Goal: Task Accomplishment & Management: Complete application form

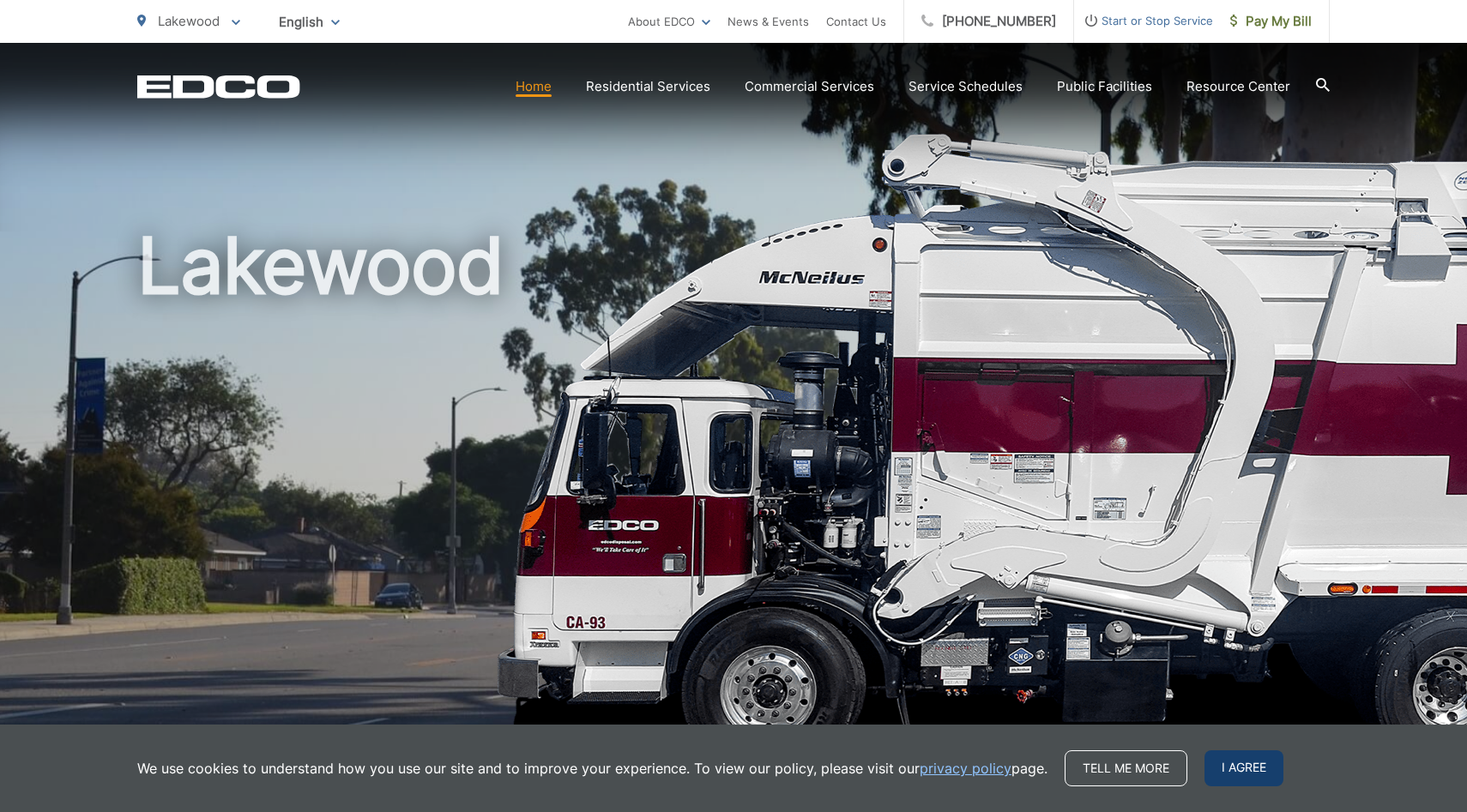
click at [1243, 755] on span "I agree" at bounding box center [1244, 768] width 79 height 36
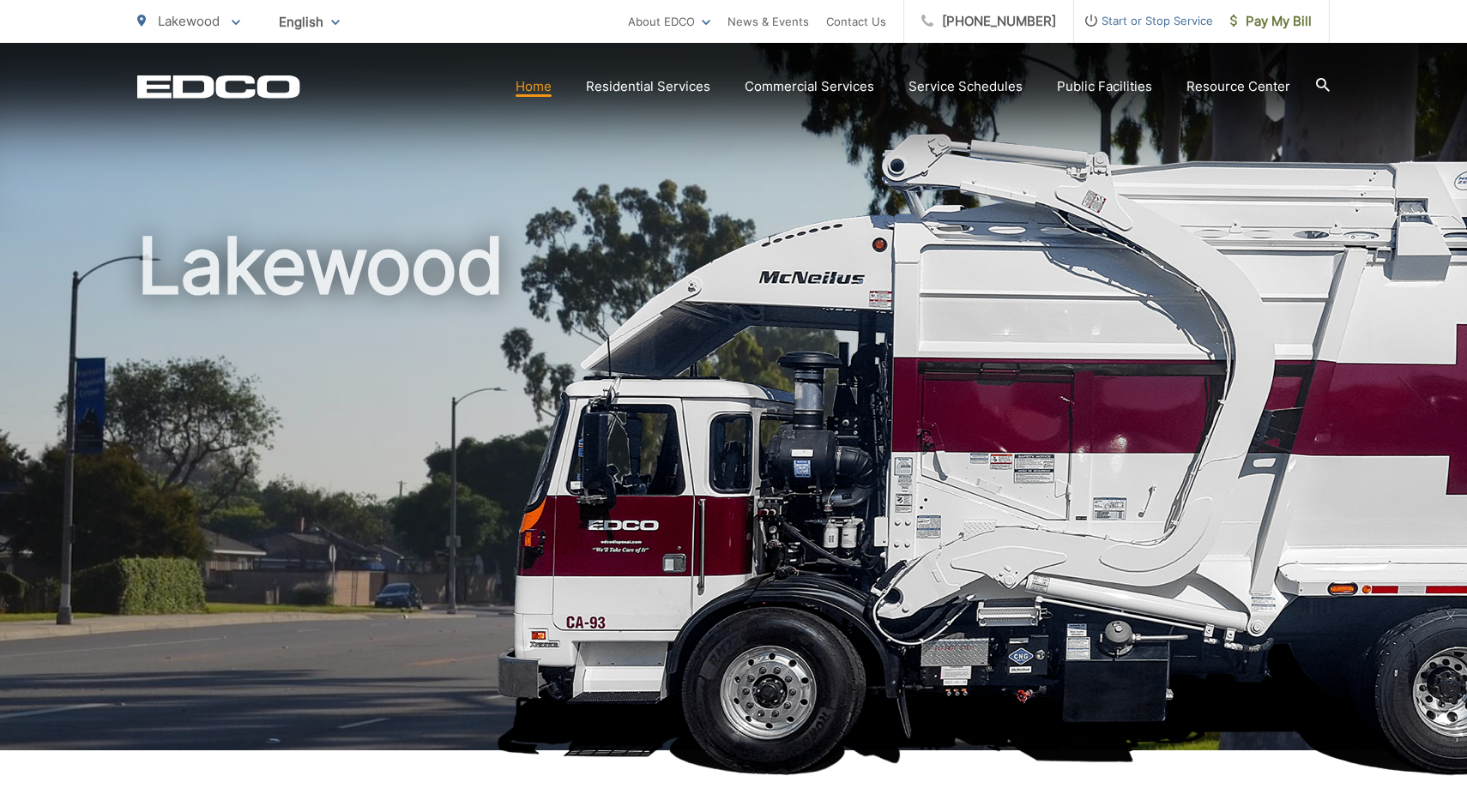
click at [1152, 21] on span "Start or Stop Service" at bounding box center [1144, 20] width 139 height 20
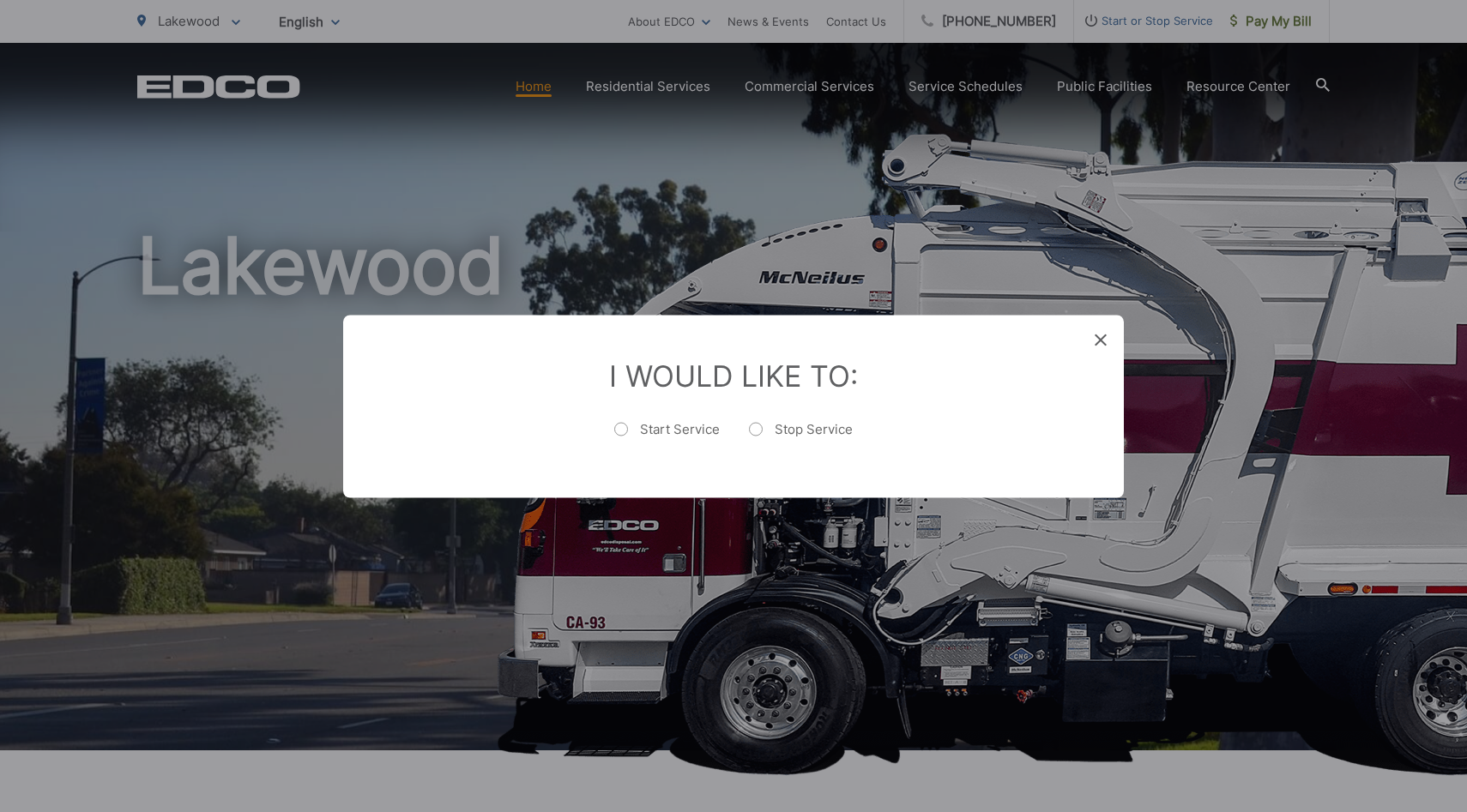
click at [627, 436] on label "Start Service" at bounding box center [667, 437] width 106 height 34
radio input "true"
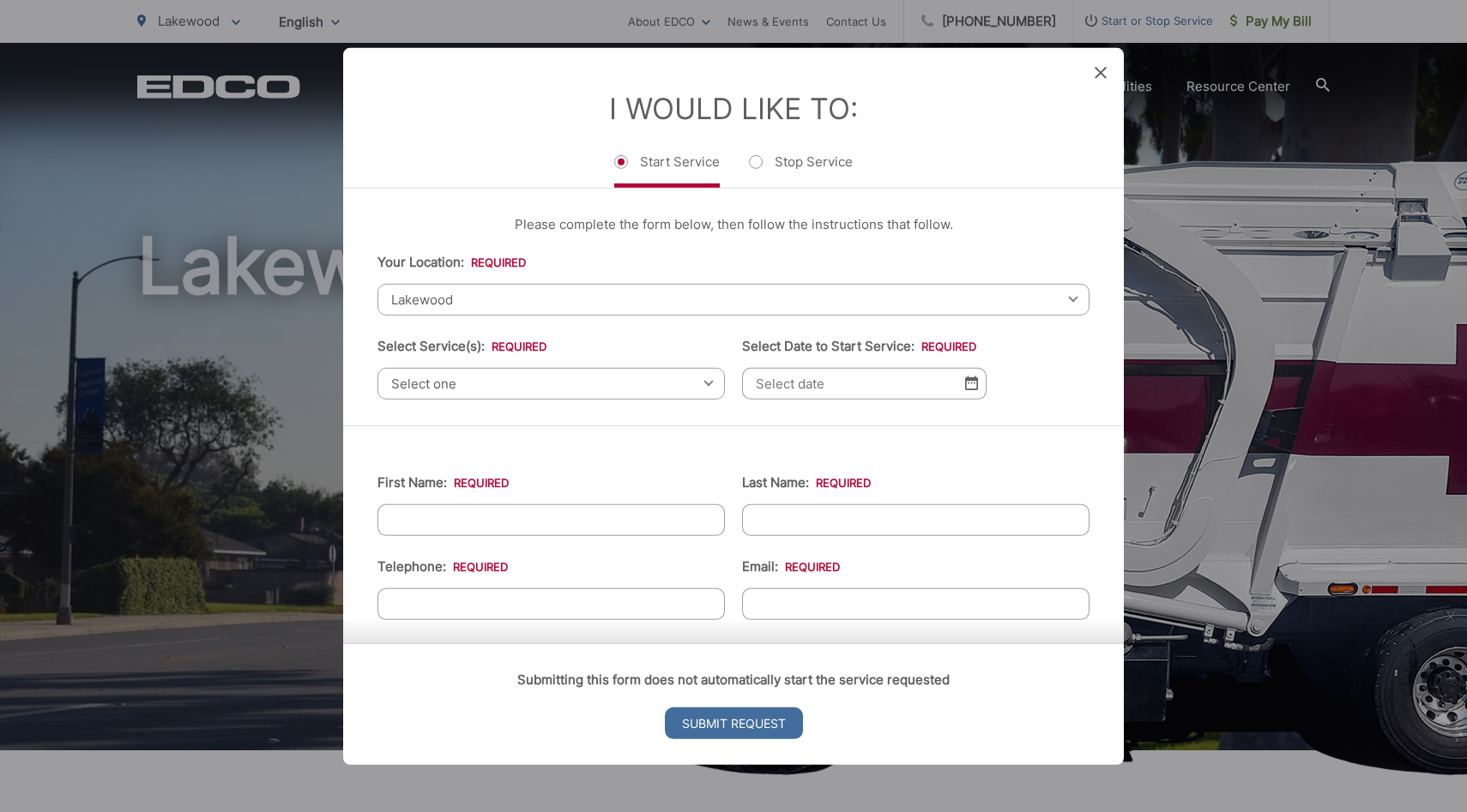
click at [539, 392] on span "Select one" at bounding box center [551, 383] width 348 height 32
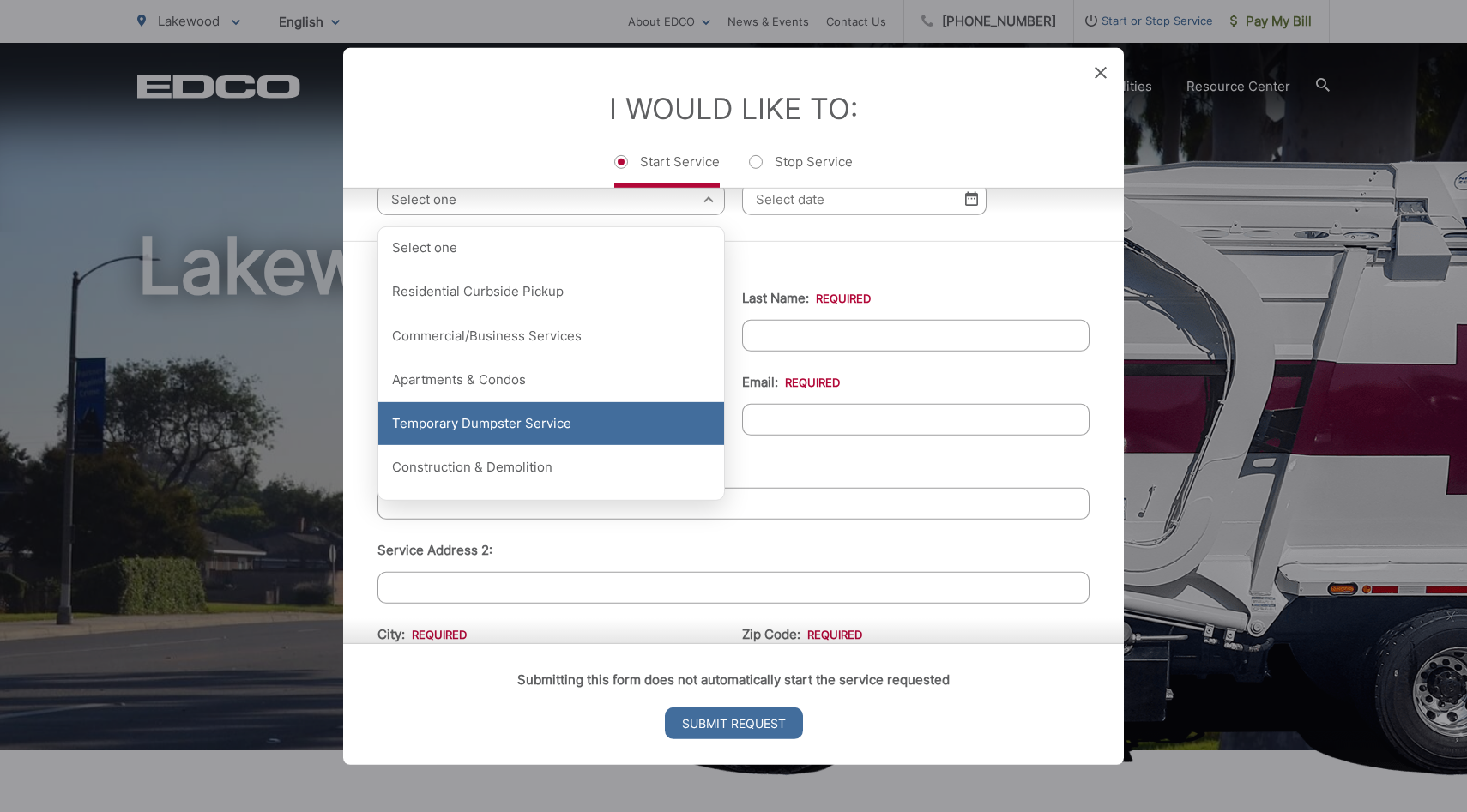
scroll to position [188, 0]
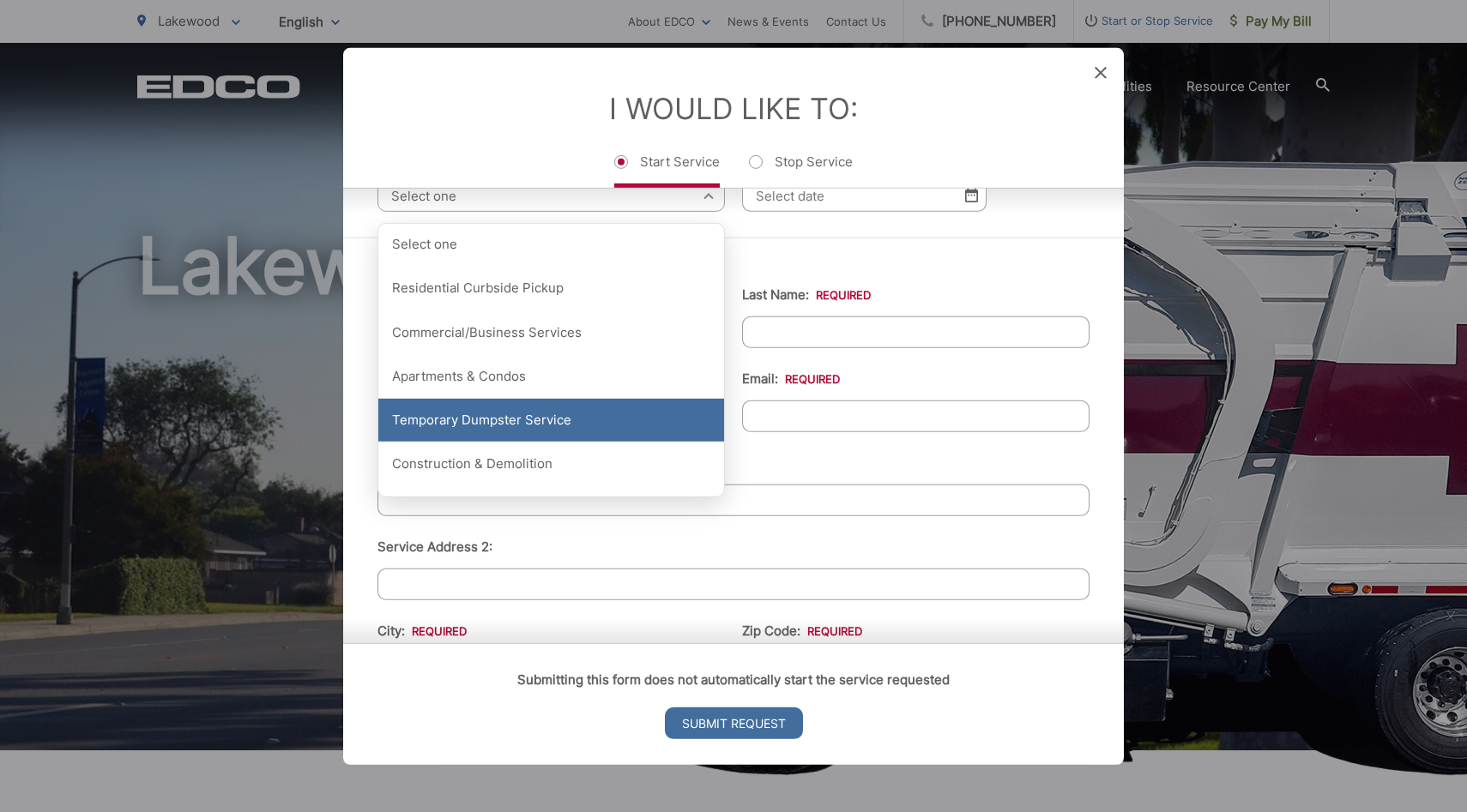
click at [521, 425] on div "Temporary Dumpster Service" at bounding box center [551, 420] width 346 height 43
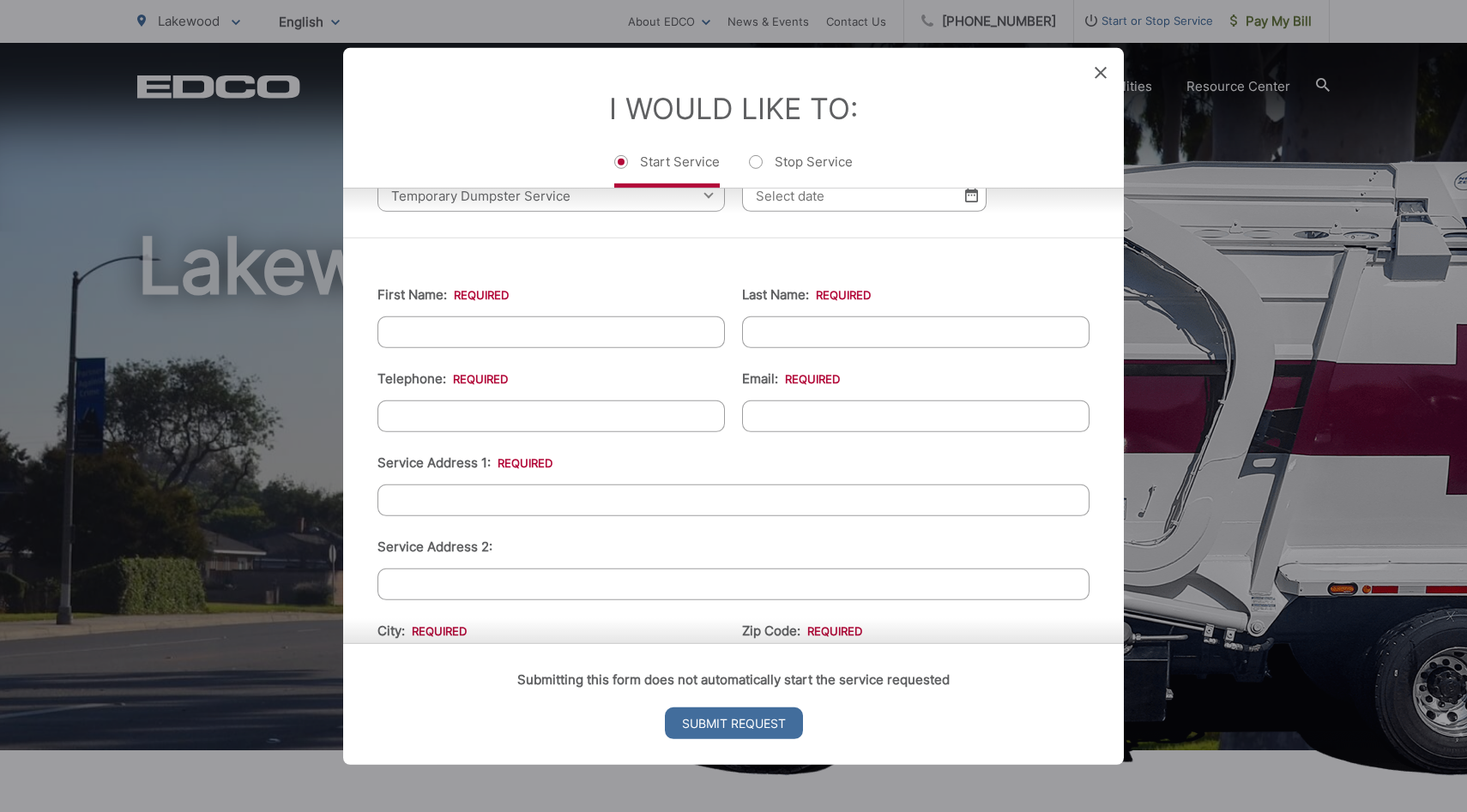
click at [541, 340] on input "First Name: *" at bounding box center [551, 332] width 348 height 32
type input "[PERSON_NAME]"
type input "[PHONE_NUMBER]"
type input "[PERSON_NAME][EMAIL_ADDRESS][DOMAIN_NAME]"
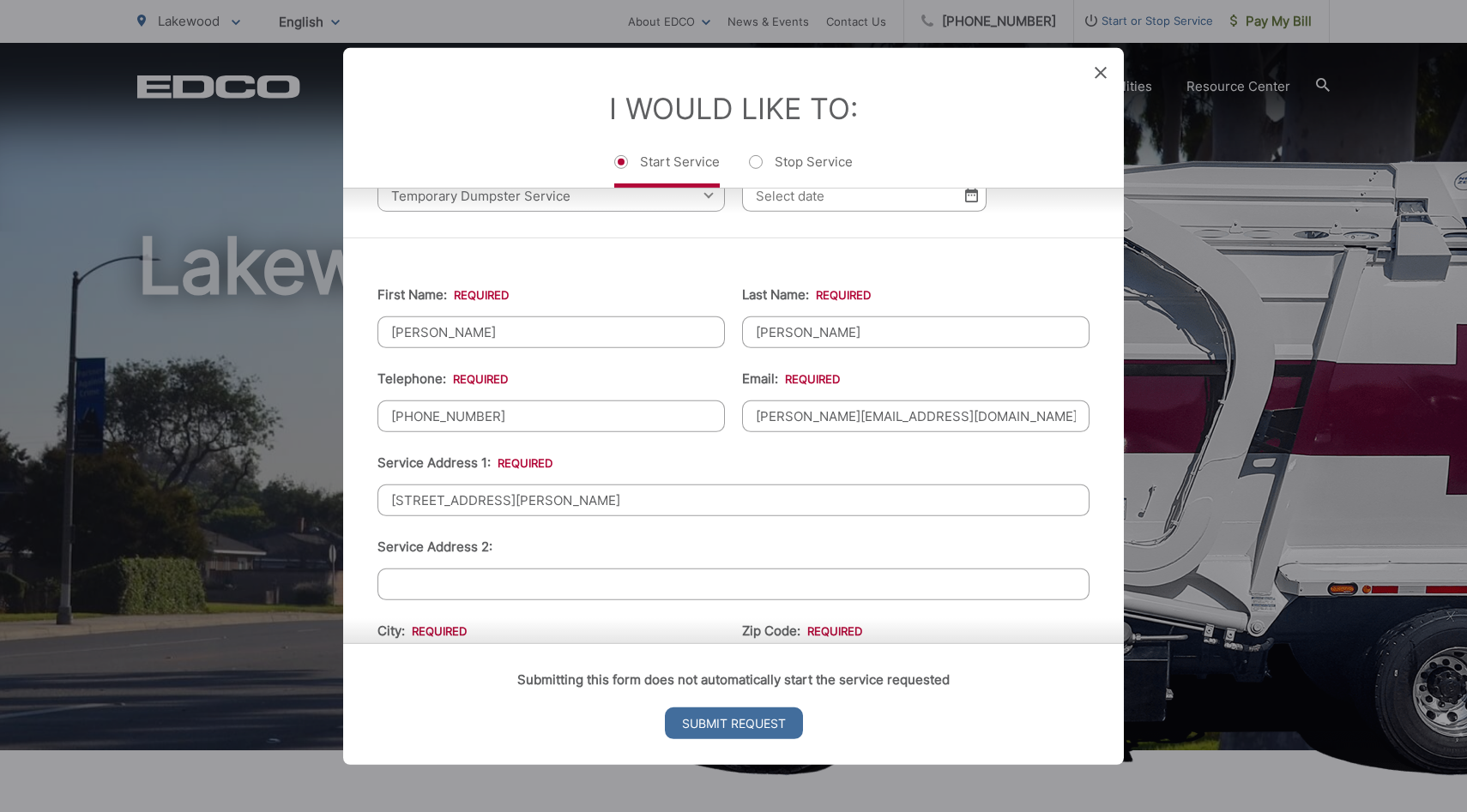
click at [593, 499] on input "[STREET_ADDRESS][PERSON_NAME]" at bounding box center [733, 500] width 712 height 32
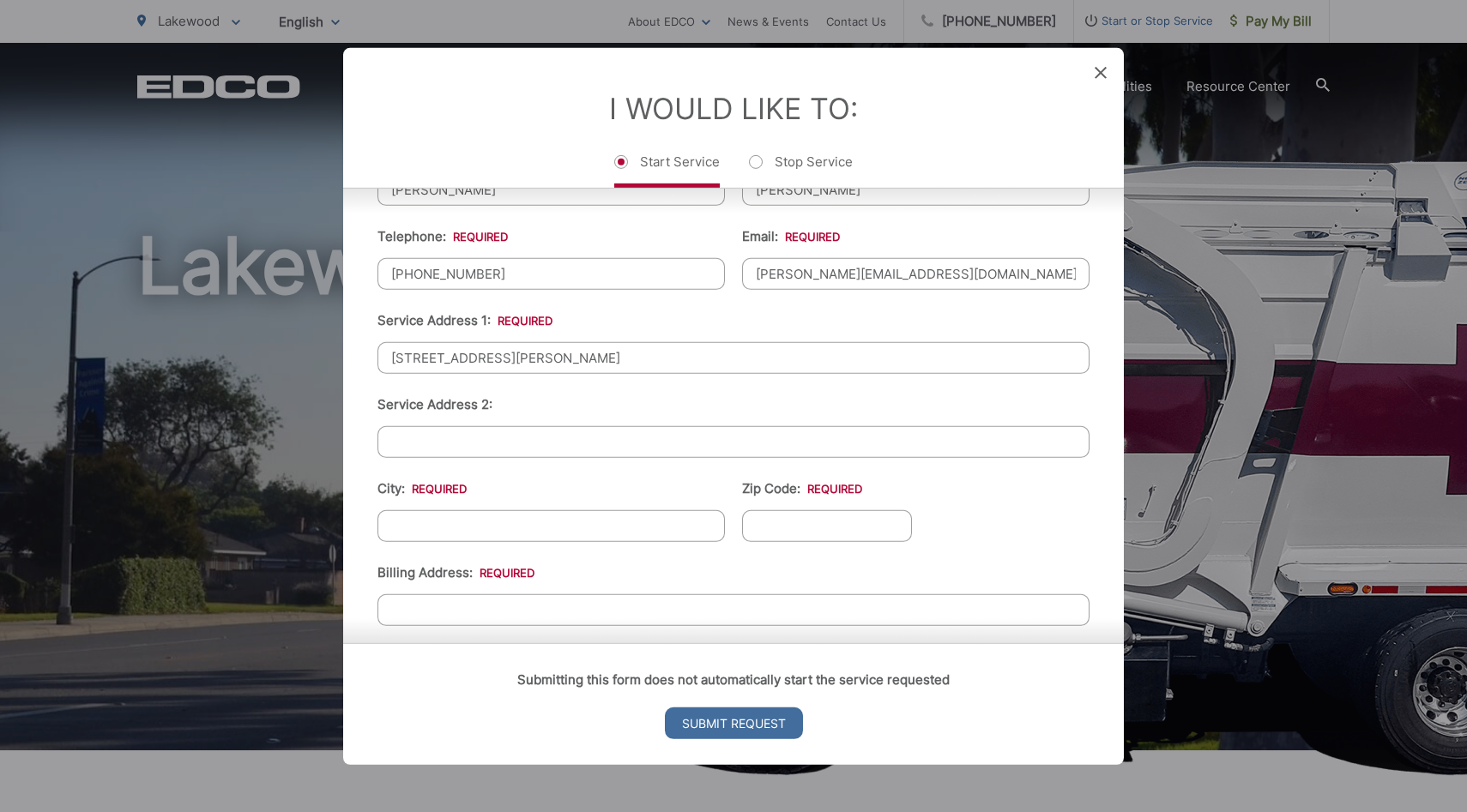
scroll to position [351, 0]
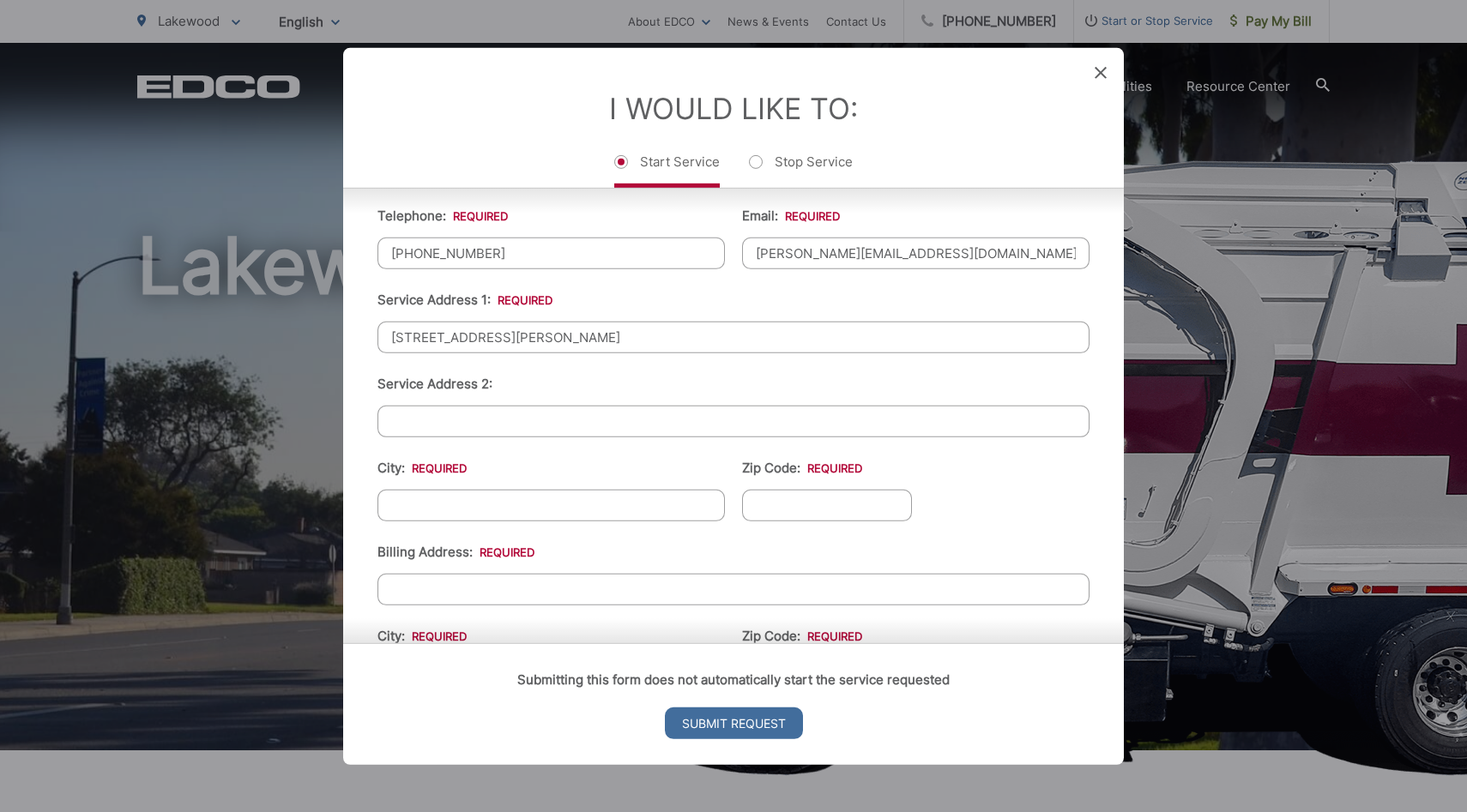
type input "[STREET_ADDRESS][PERSON_NAME]"
click at [543, 508] on input "City: *" at bounding box center [551, 505] width 348 height 32
type input "Lakewood"
type input "90713"
click at [651, 335] on input "[STREET_ADDRESS][PERSON_NAME]" at bounding box center [733, 337] width 712 height 32
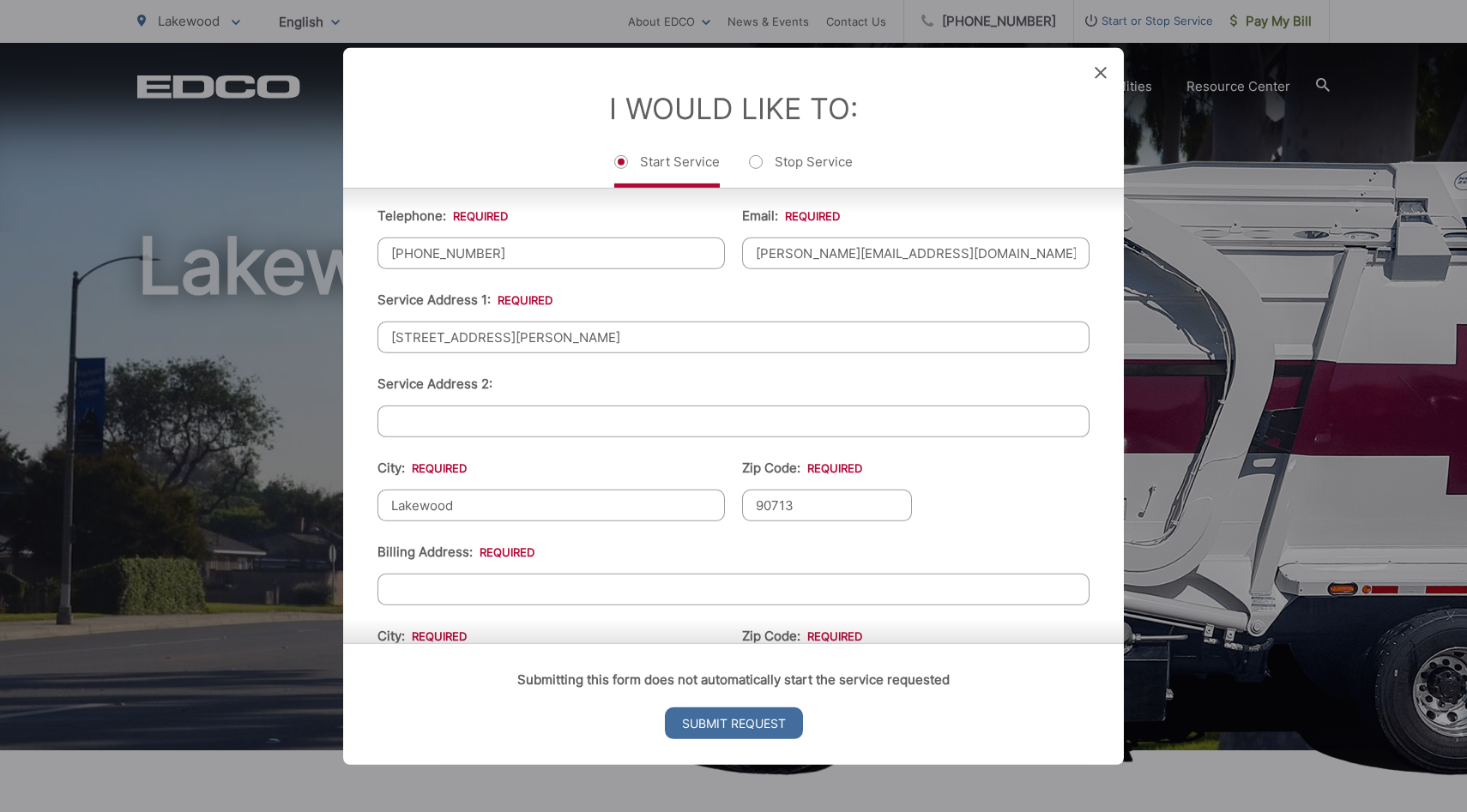
type input "[STREET_ADDRESS][PERSON_NAME]"
click at [642, 537] on ul "First Name: * [PERSON_NAME] Last Name: * [PERSON_NAME] Telephone: * [PHONE_NUMB…" at bounding box center [733, 475] width 712 height 750
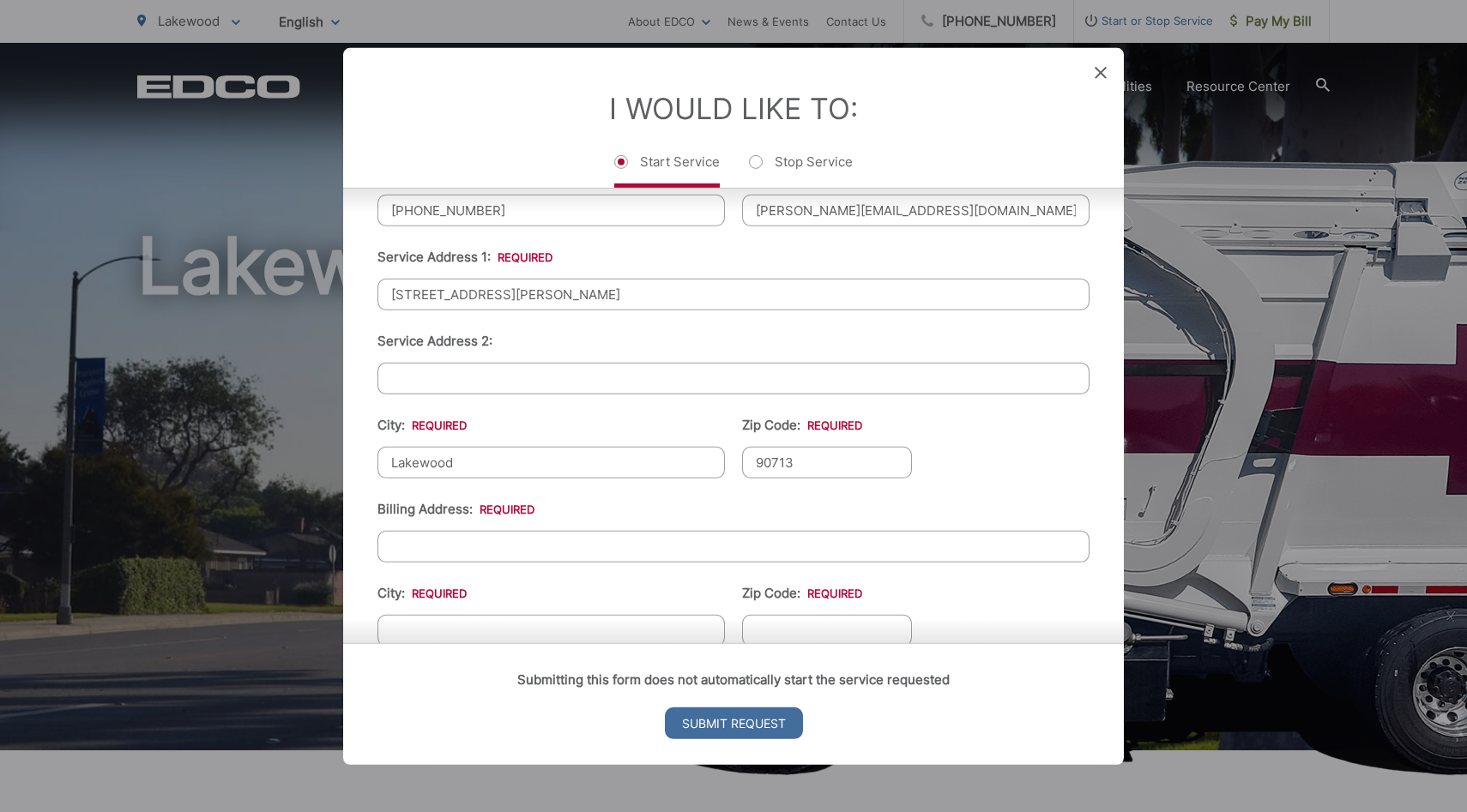
scroll to position [391, 0]
click at [518, 556] on input "Billing Address: *" at bounding box center [733, 549] width 712 height 32
type input "[STREET_ADDRESS]"
click at [704, 522] on li "Billing Address: * [STREET_ADDRESS]" at bounding box center [733, 532] width 712 height 63
click at [682, 542] on input "[STREET_ADDRESS]" at bounding box center [733, 549] width 712 height 32
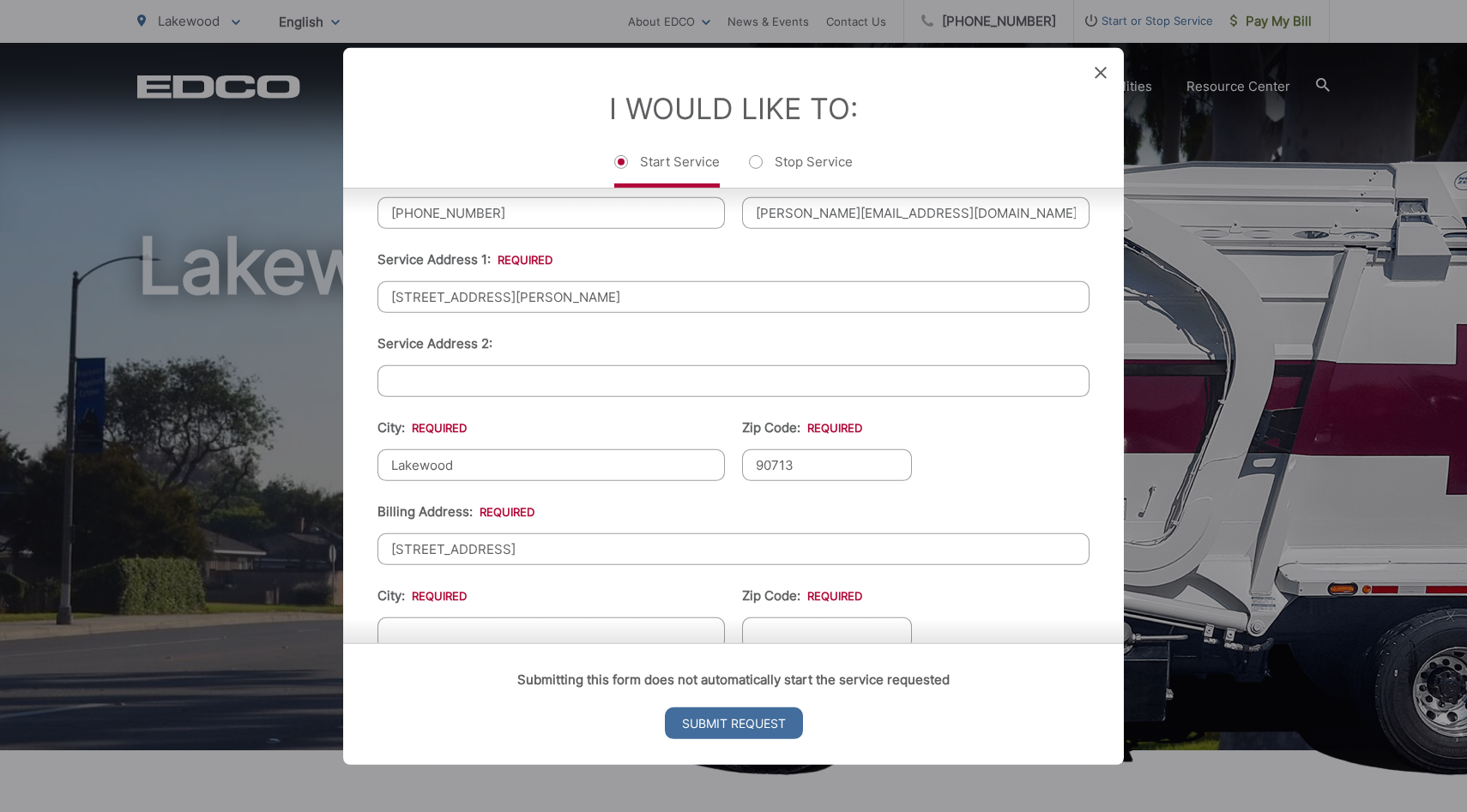
click at [730, 509] on li "Billing Address: * [STREET_ADDRESS]" at bounding box center [733, 532] width 712 height 63
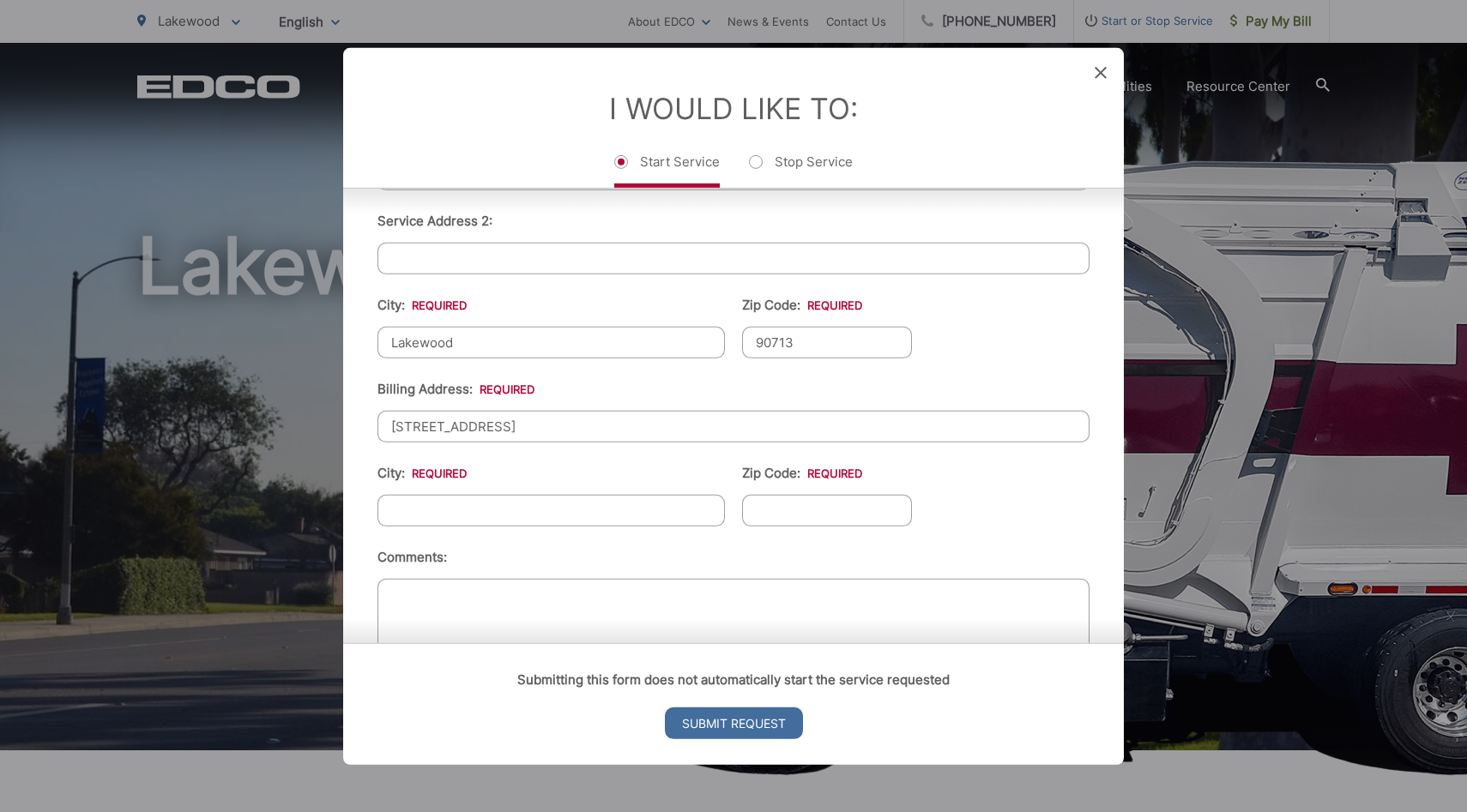
scroll to position [512, 0]
click at [790, 506] on input "Zip Code: *" at bounding box center [826, 512] width 170 height 32
type input "90805"
click at [554, 518] on input "City: *" at bounding box center [551, 512] width 348 height 32
type input "[GEOGRAPHIC_DATA]"
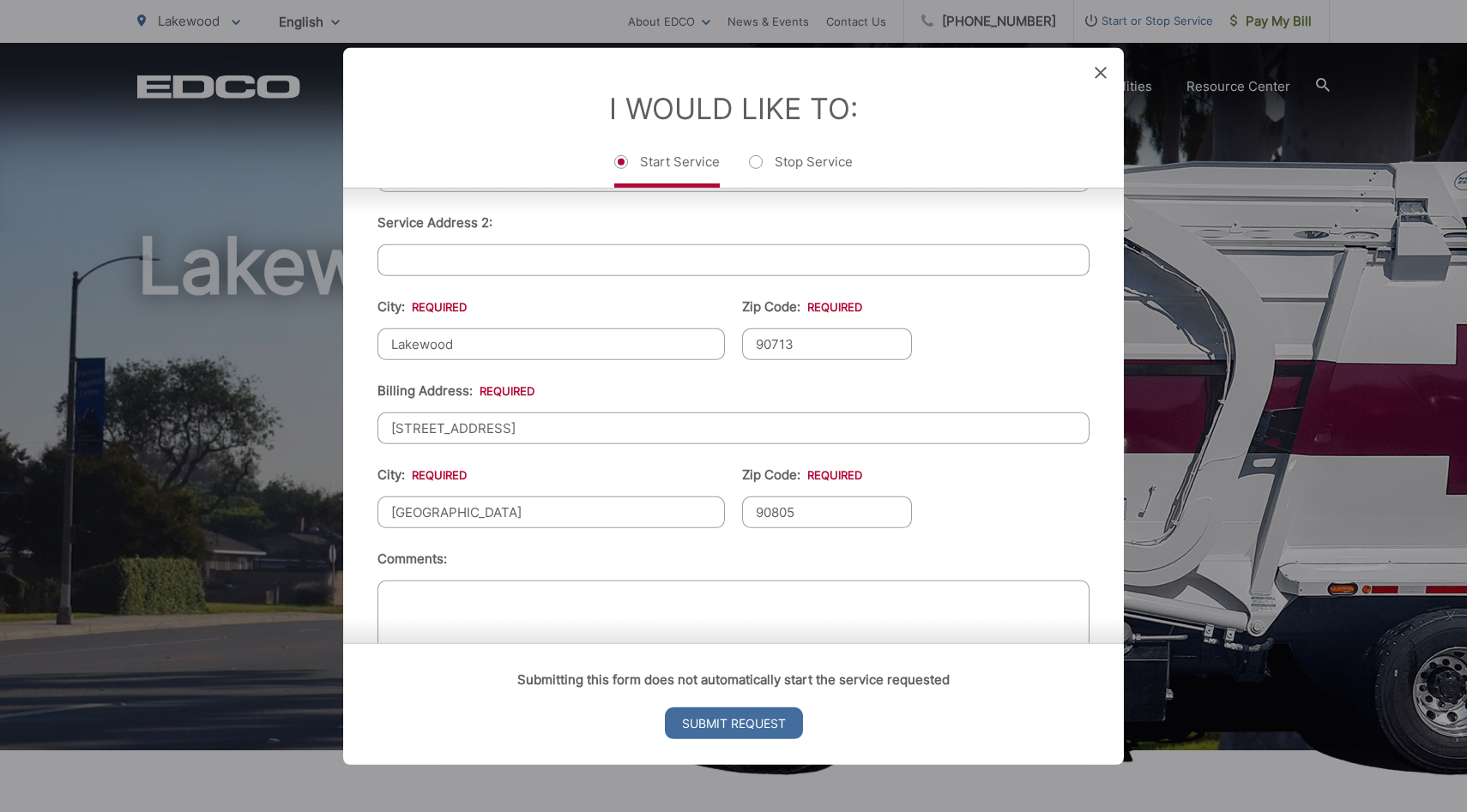
click at [984, 502] on ul "First Name: * [PERSON_NAME] Last Name: * [PERSON_NAME] Telephone: * [PHONE_NUMB…" at bounding box center [733, 314] width 712 height 750
click at [789, 514] on input "90805" at bounding box center [826, 512] width 170 height 32
type input "90815"
click at [680, 397] on li "Billing Address: * [STREET_ADDRESS]" at bounding box center [733, 412] width 712 height 63
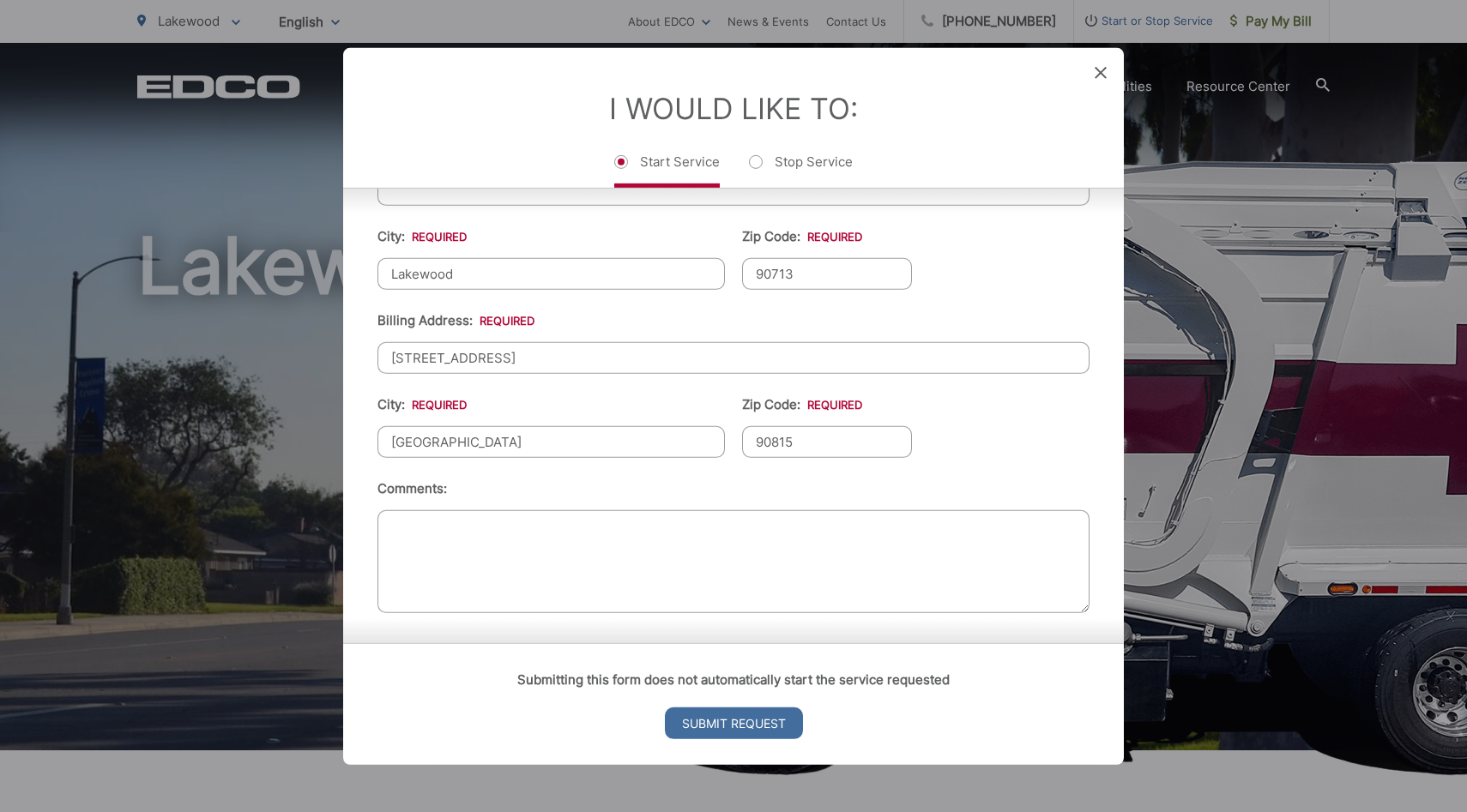
click at [568, 554] on textarea "Comments:" at bounding box center [733, 560] width 712 height 103
type textarea "D"
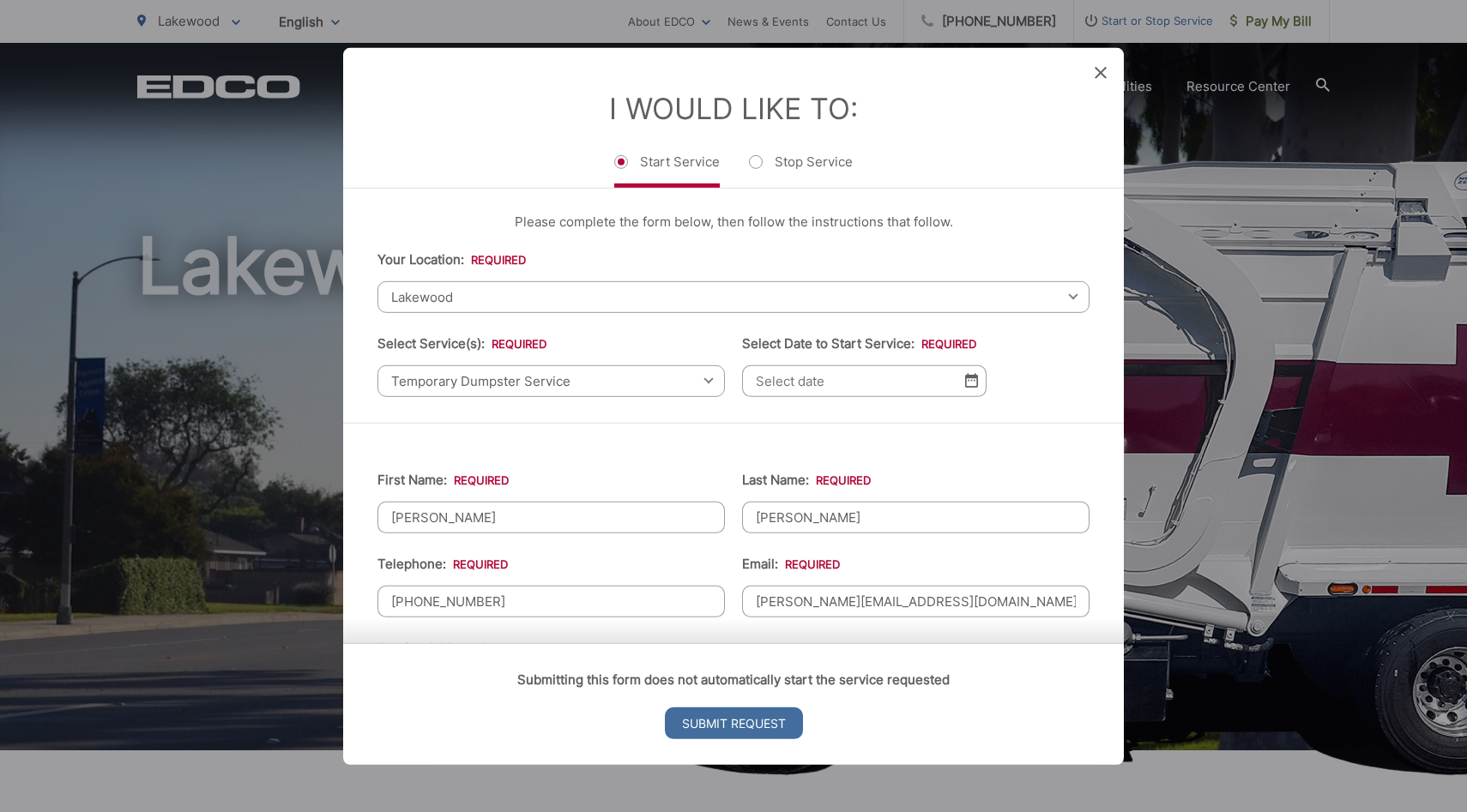
scroll to position [0, 0]
type textarea "Required for Lakewood ReRoof Permit"
click at [633, 438] on div "First Name: * [PERSON_NAME] Last Name: * [PERSON_NAME] Telephone: * [PHONE_NUMB…" at bounding box center [733, 826] width 781 height 802
click at [885, 386] on input "Select Date to Start Service: *" at bounding box center [864, 383] width 245 height 32
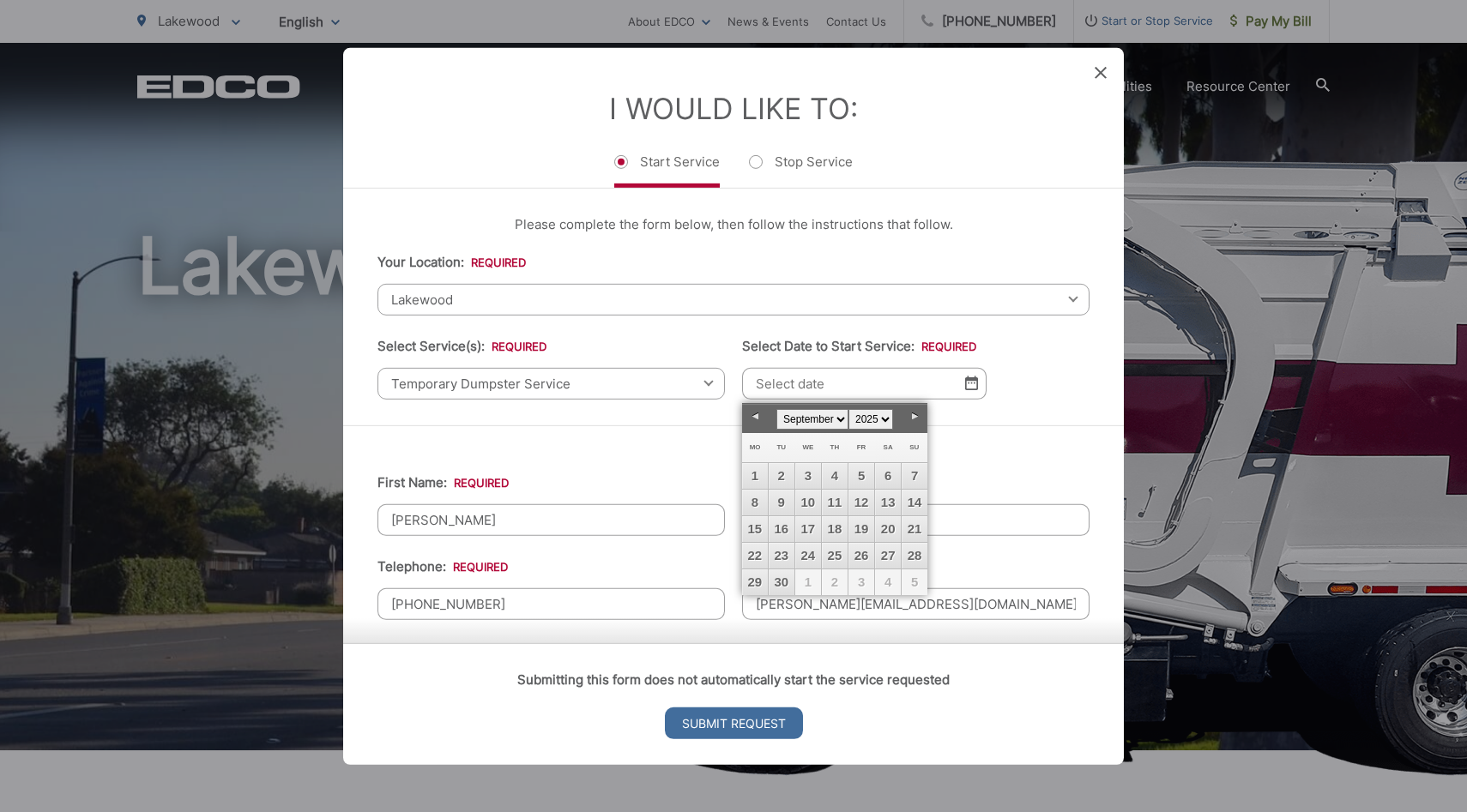
click at [920, 416] on link "Next" at bounding box center [914, 416] width 26 height 26
click at [753, 415] on link "Prev" at bounding box center [754, 416] width 26 height 26
click at [784, 582] on link "30" at bounding box center [781, 582] width 26 height 26
type input "[DATE]"
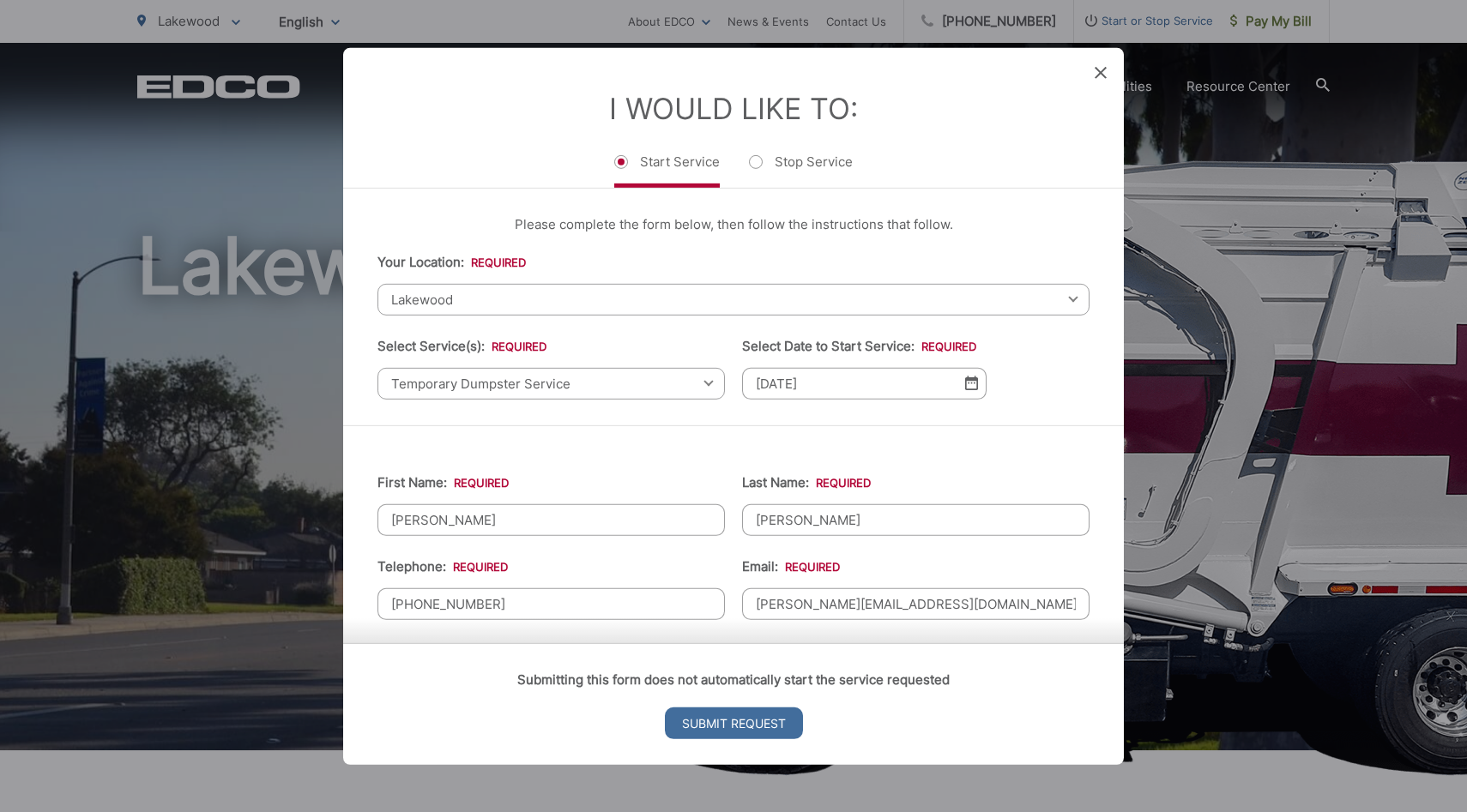
click at [722, 457] on ul "First Name: * [PERSON_NAME] Last Name: * [PERSON_NAME] Telephone: * [PHONE_NUMB…" at bounding box center [733, 826] width 712 height 750
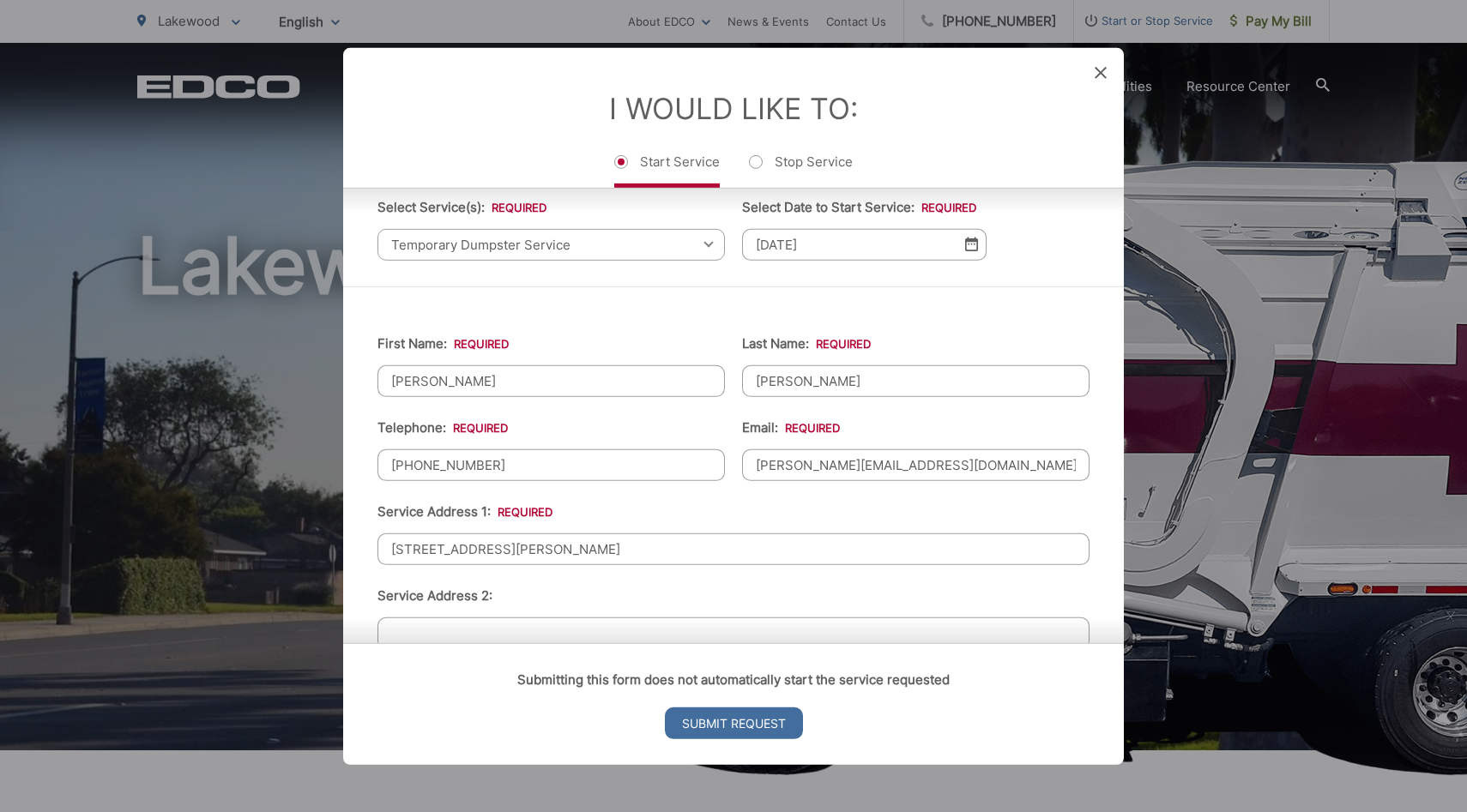
scroll to position [104, 0]
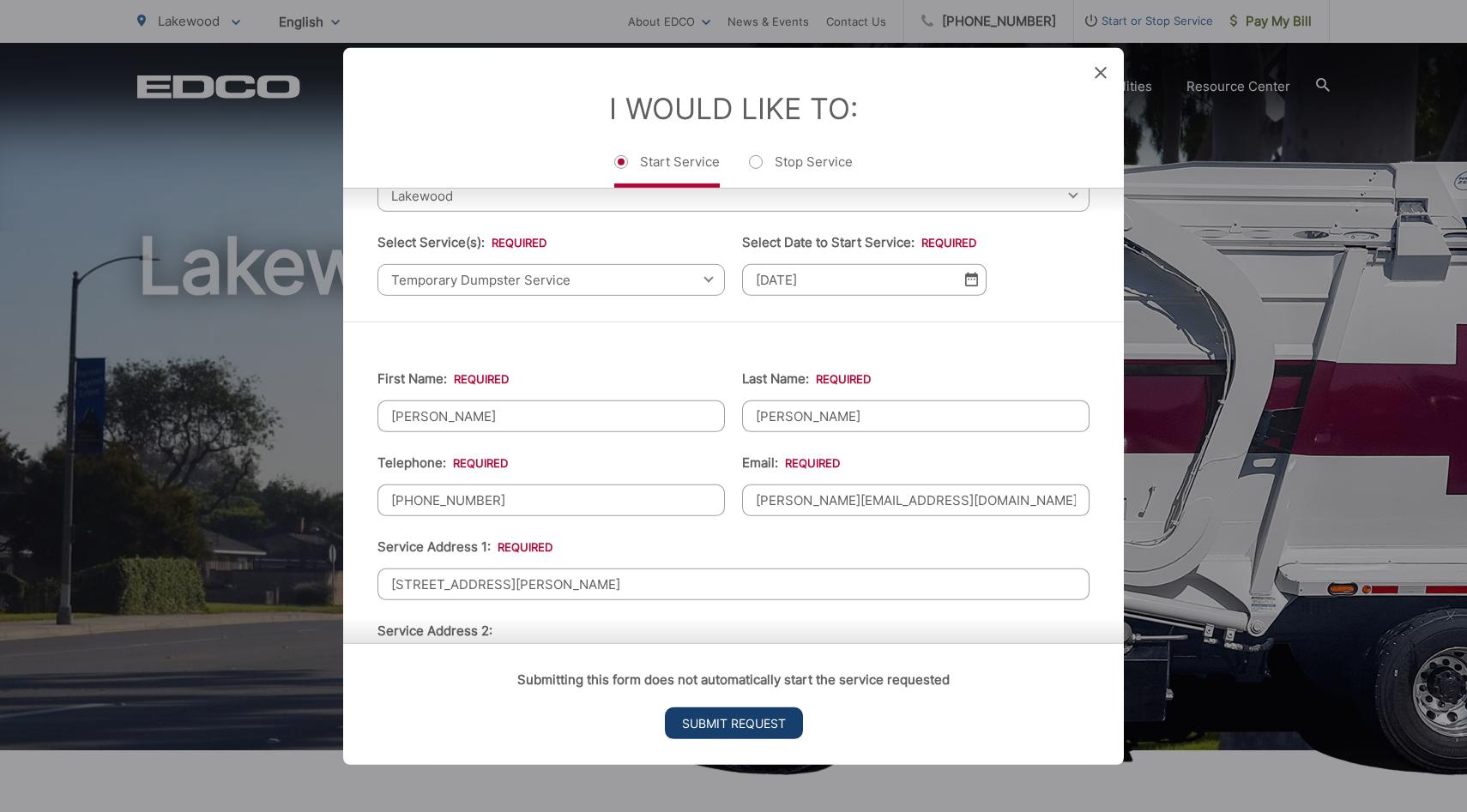
click at [718, 718] on input "Submit Request" at bounding box center [734, 723] width 138 height 32
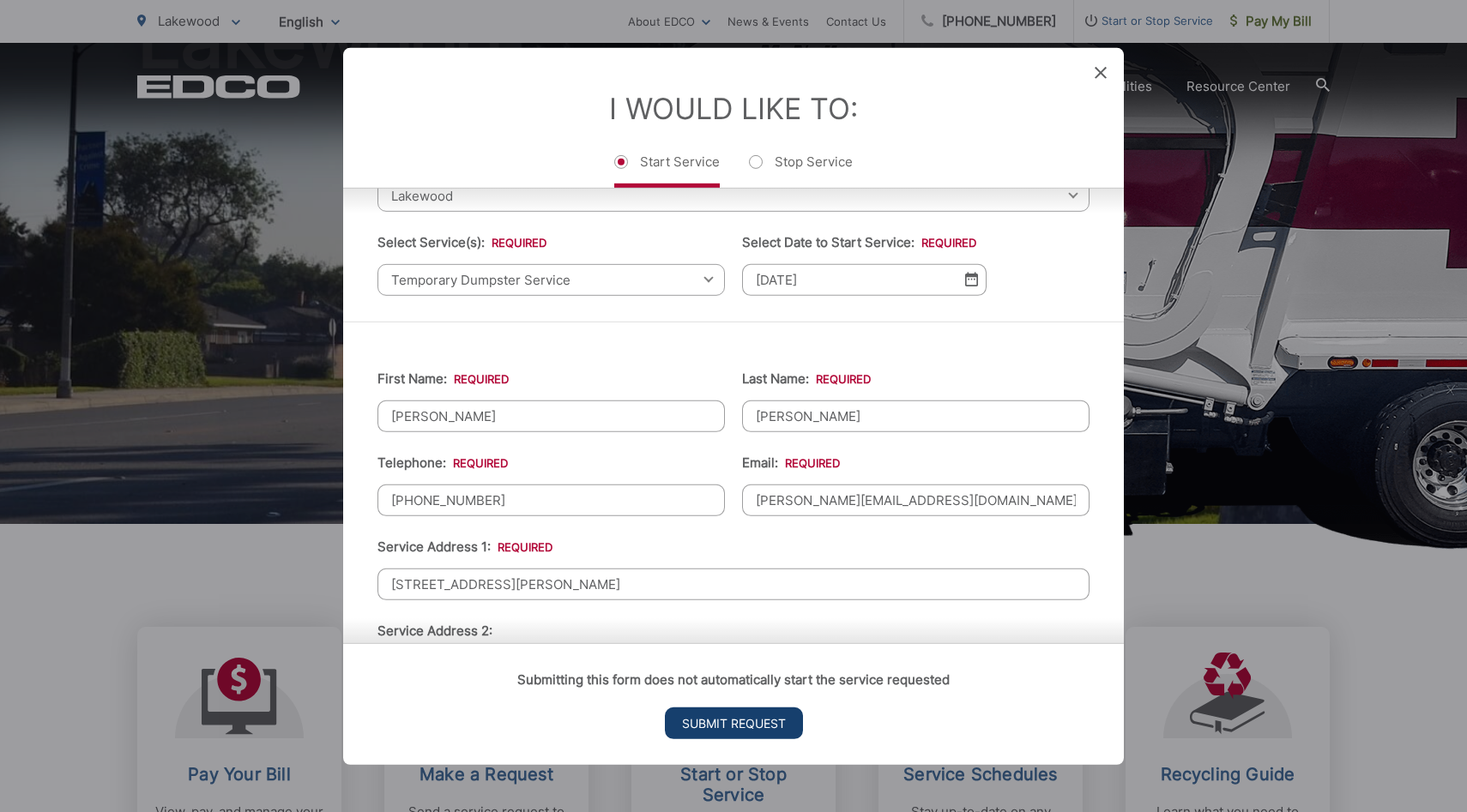
scroll to position [0, 0]
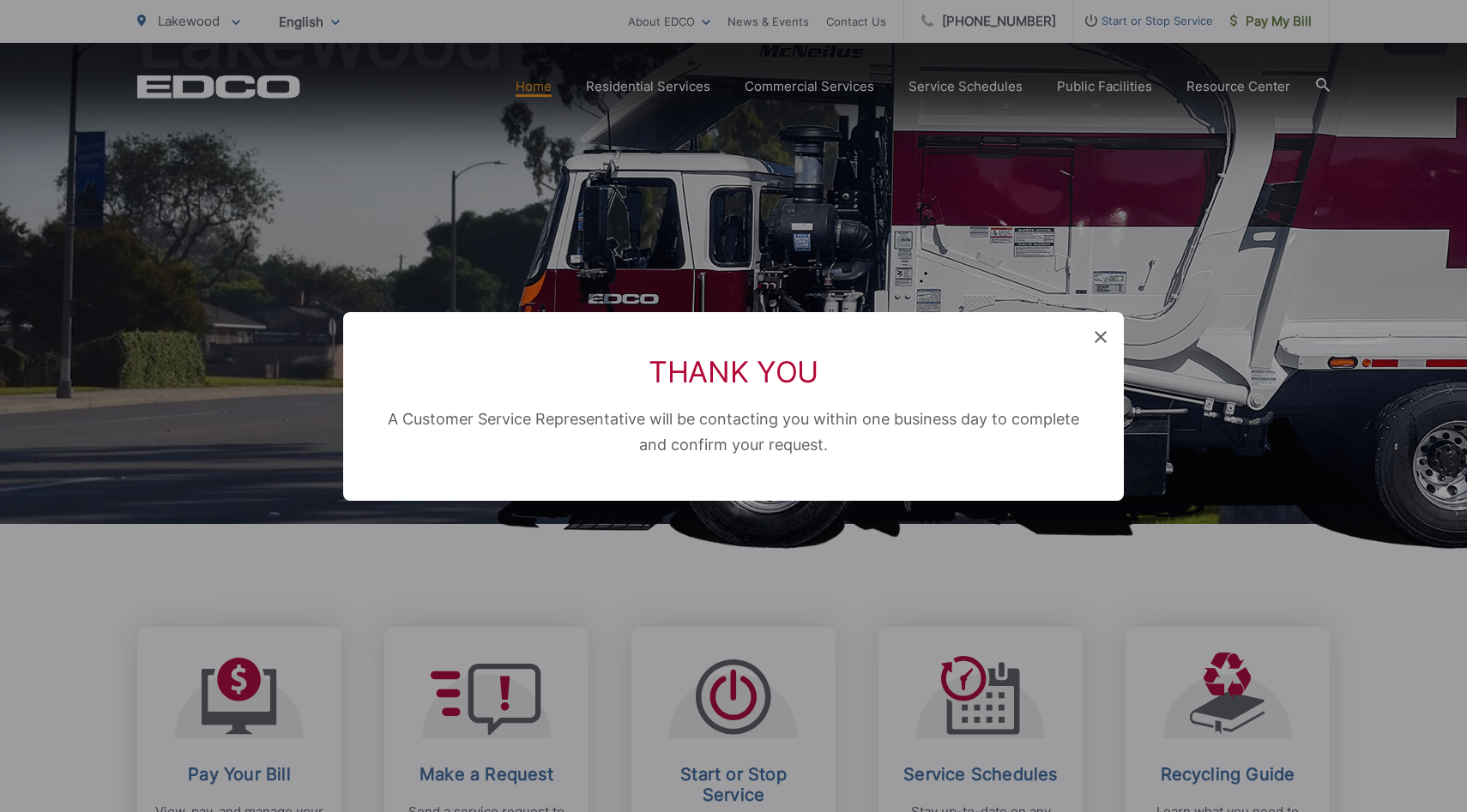
click at [1101, 334] on icon at bounding box center [1101, 337] width 12 height 12
